Goal: Task Accomplishment & Management: Use online tool/utility

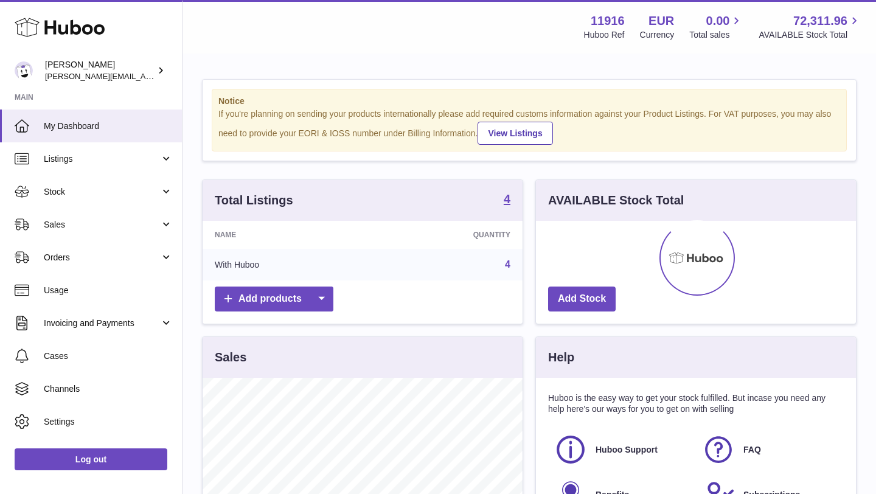
scroll to position [190, 320]
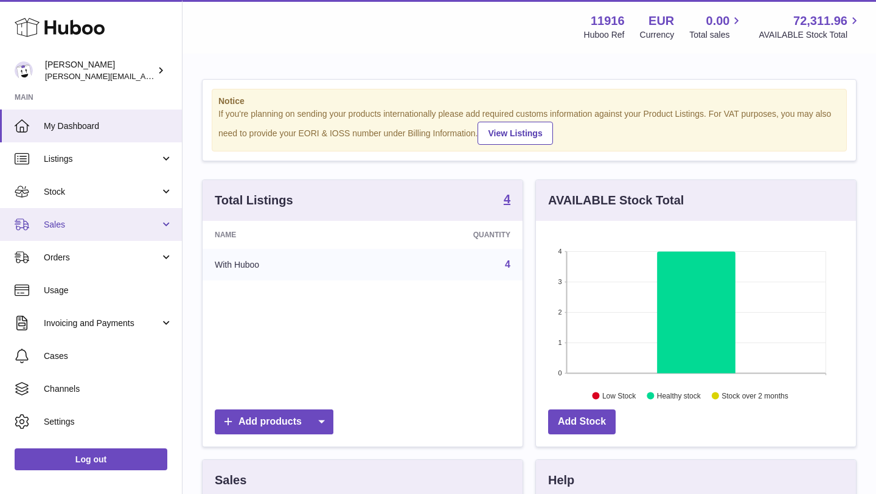
click at [142, 210] on link "Sales" at bounding box center [91, 224] width 182 height 33
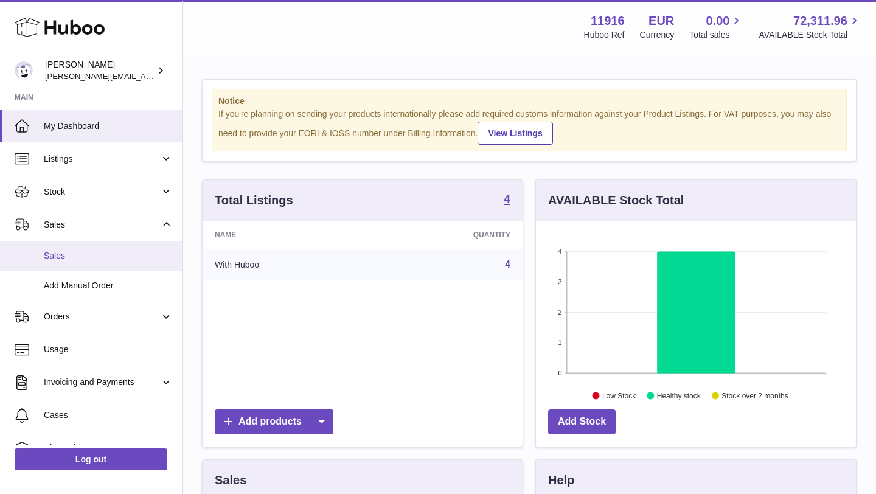
click at [143, 258] on span "Sales" at bounding box center [108, 256] width 129 height 12
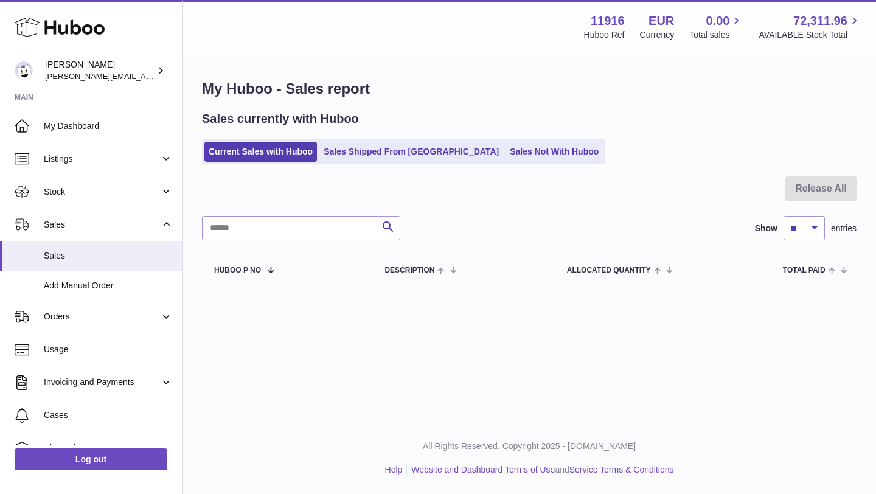
click at [470, 163] on ul "Current Sales with Huboo Sales Shipped From [GEOGRAPHIC_DATA] Sales Not With Hu…" at bounding box center [403, 151] width 403 height 25
click at [506, 151] on link "Sales Not With Huboo" at bounding box center [554, 152] width 97 height 20
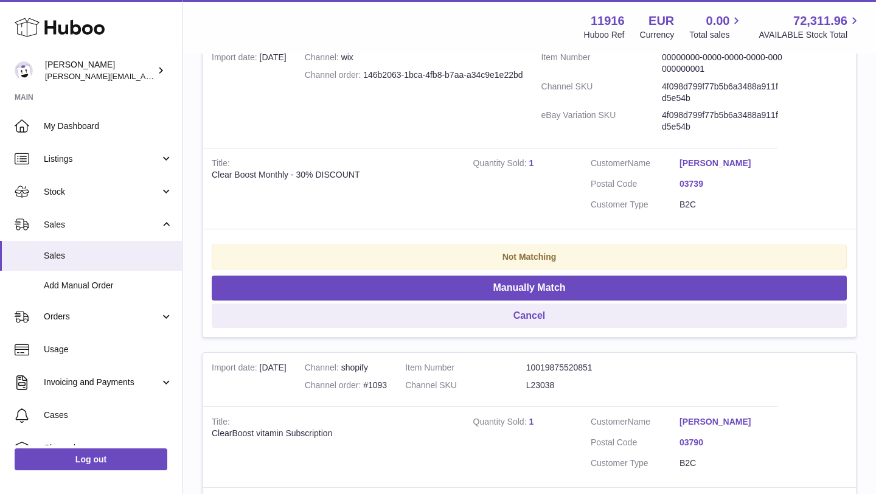
scroll to position [272, 0]
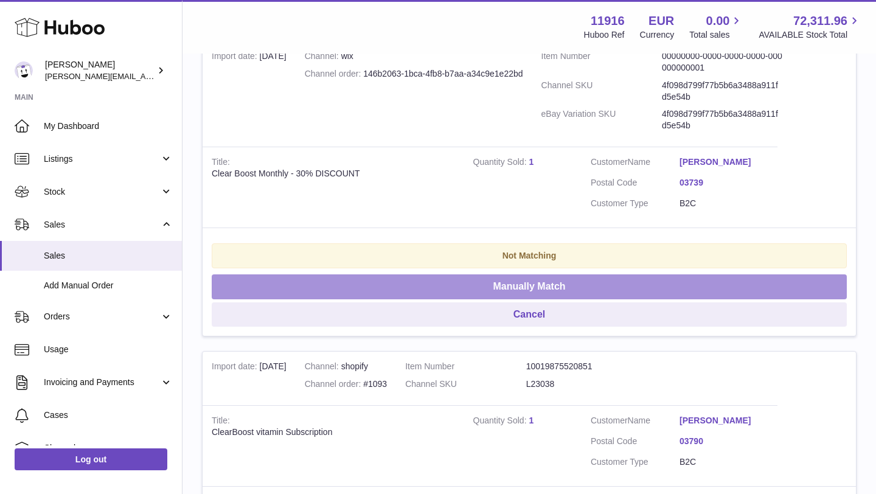
click at [526, 286] on button "Manually Match" at bounding box center [529, 286] width 635 height 25
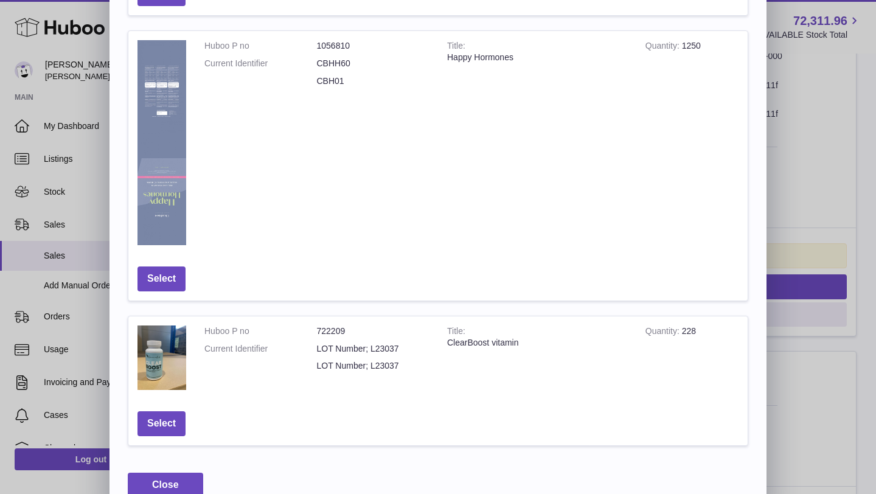
scroll to position [638, 0]
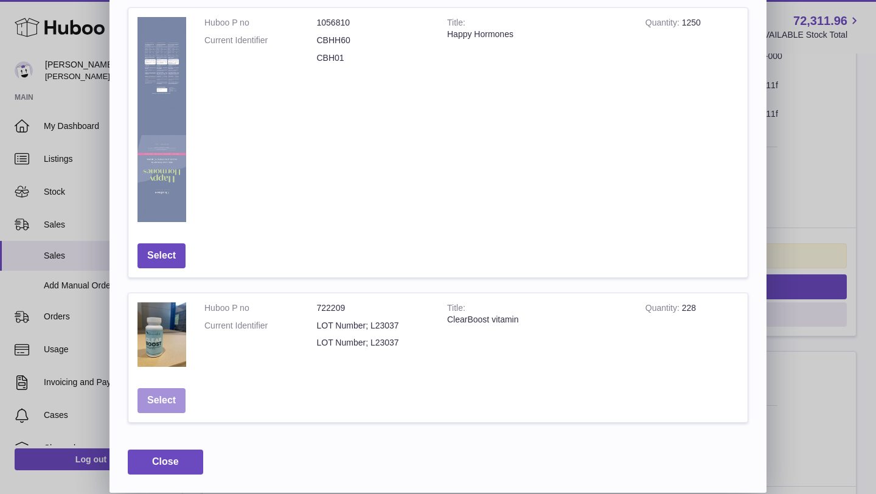
click at [148, 405] on button "Select" at bounding box center [161, 400] width 48 height 25
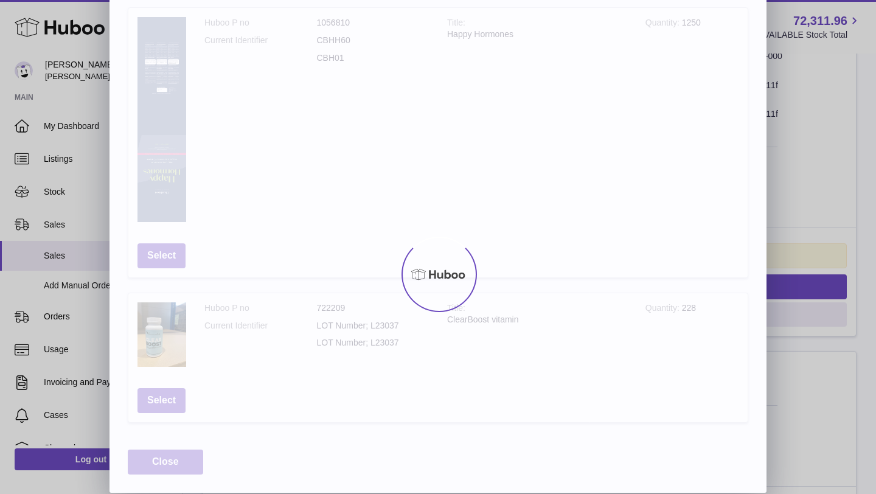
scroll to position [0, 0]
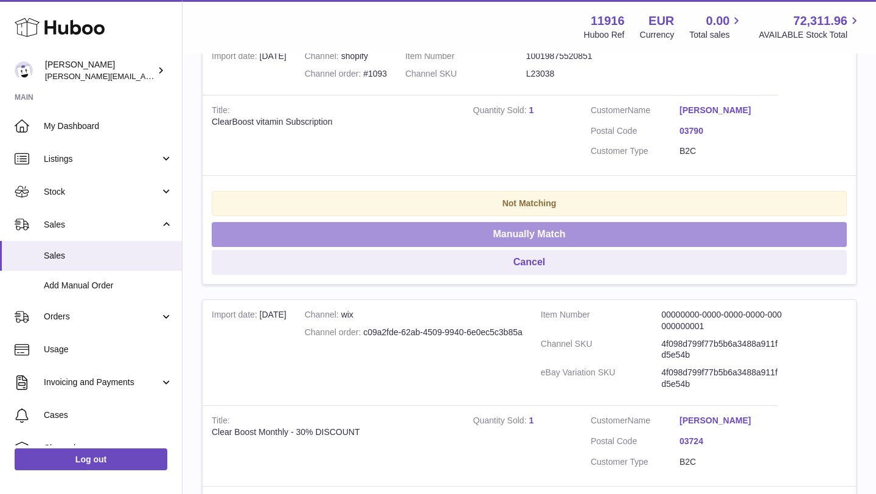
click at [490, 234] on button "Manually Match" at bounding box center [529, 234] width 635 height 25
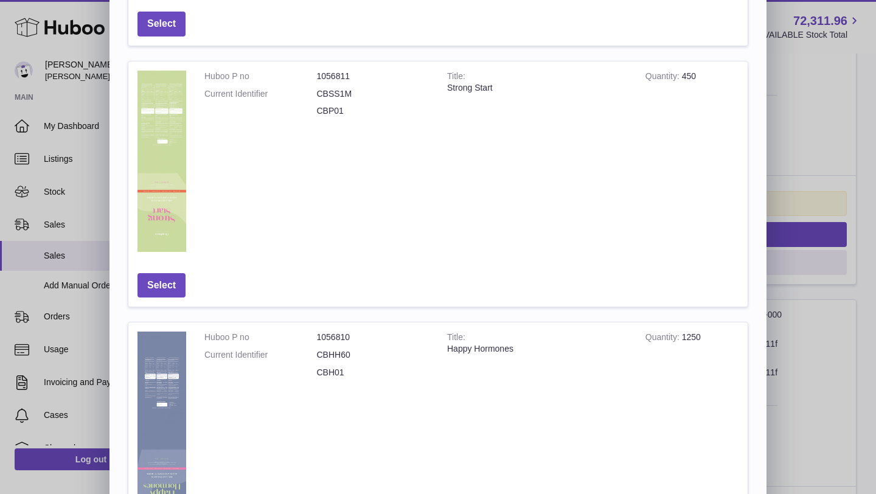
scroll to position [638, 0]
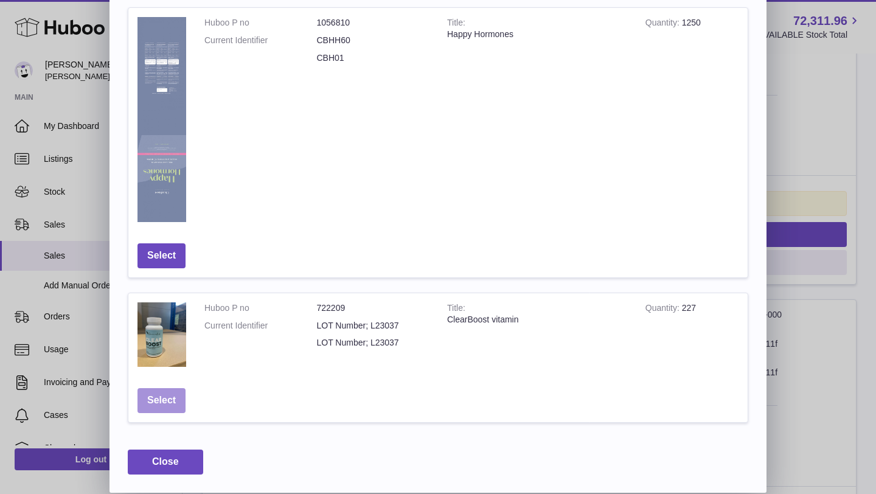
click at [166, 403] on button "Select" at bounding box center [161, 400] width 48 height 25
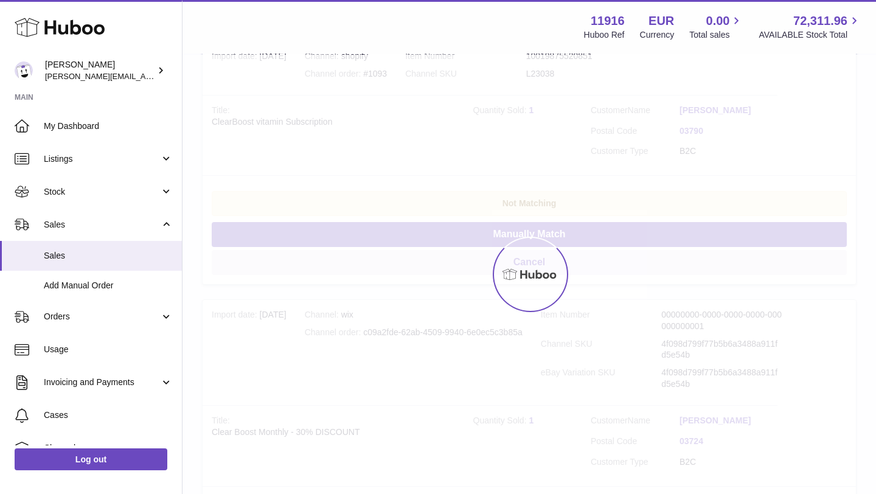
scroll to position [225, 0]
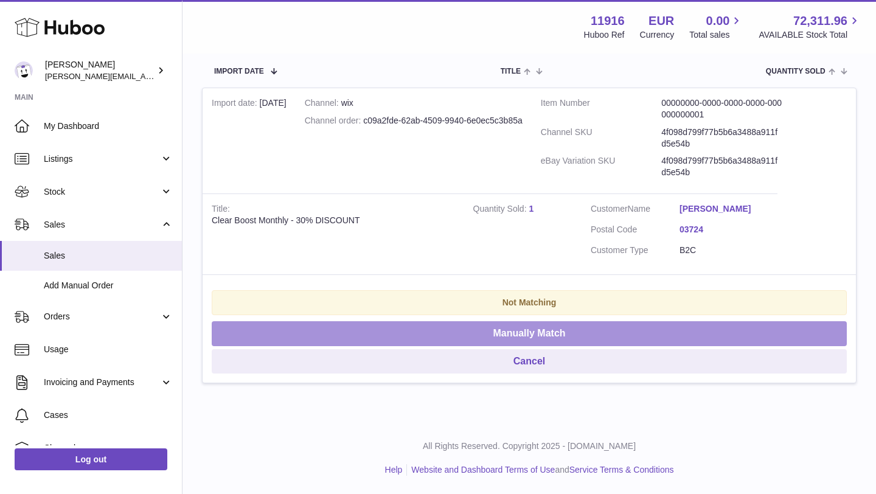
click at [435, 332] on button "Manually Match" at bounding box center [529, 333] width 635 height 25
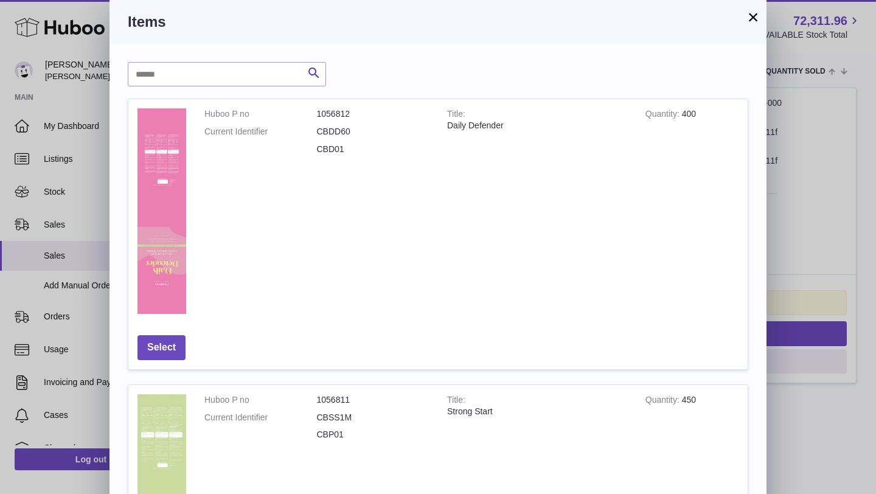
scroll to position [638, 0]
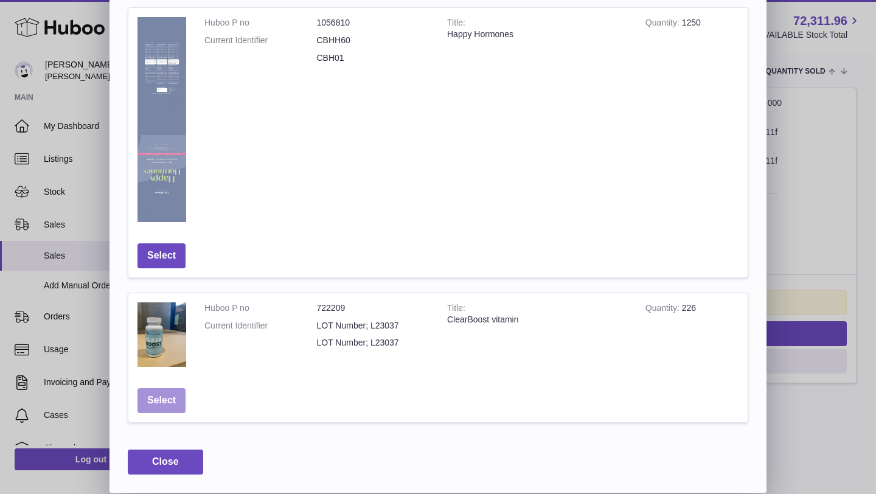
click at [156, 402] on button "Select" at bounding box center [161, 400] width 48 height 25
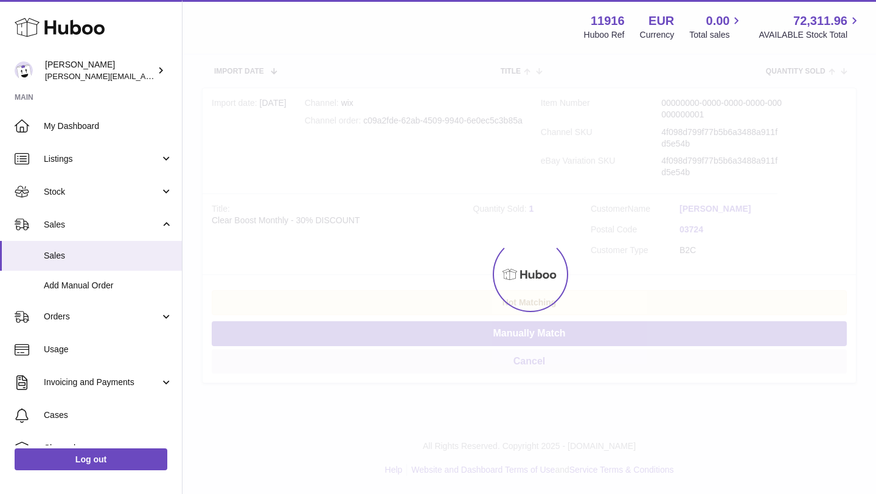
scroll to position [0, 0]
